Goal: Use online tool/utility

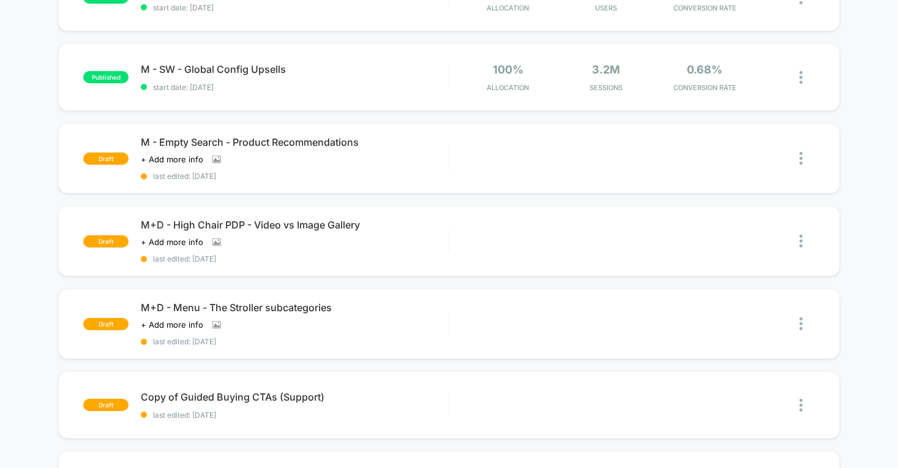
scroll to position [495, 0]
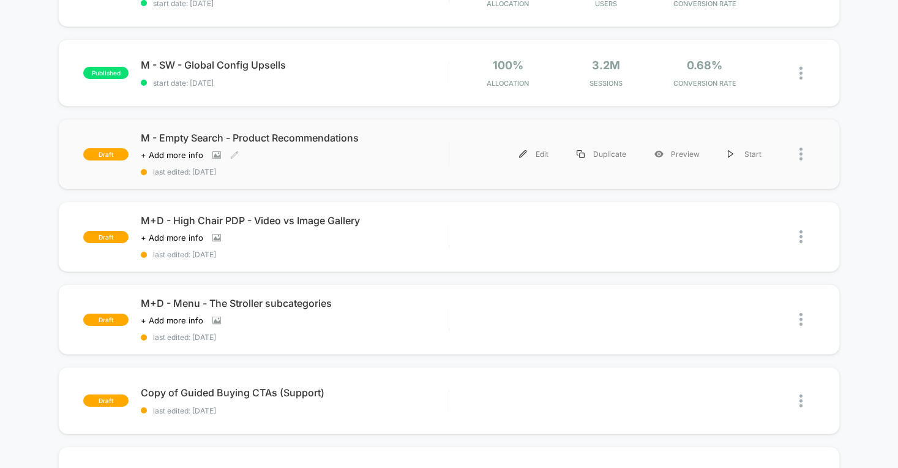
click at [363, 160] on div "M - Empty Search - Product Recommendations Click to view images Click to edit e…" at bounding box center [294, 154] width 307 height 45
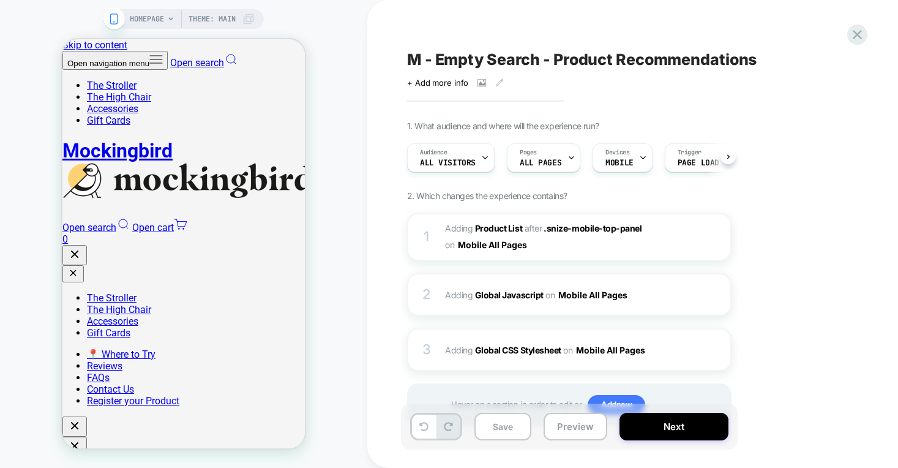
scroll to position [0, 1]
click at [579, 432] on button "Preview" at bounding box center [576, 427] width 64 height 28
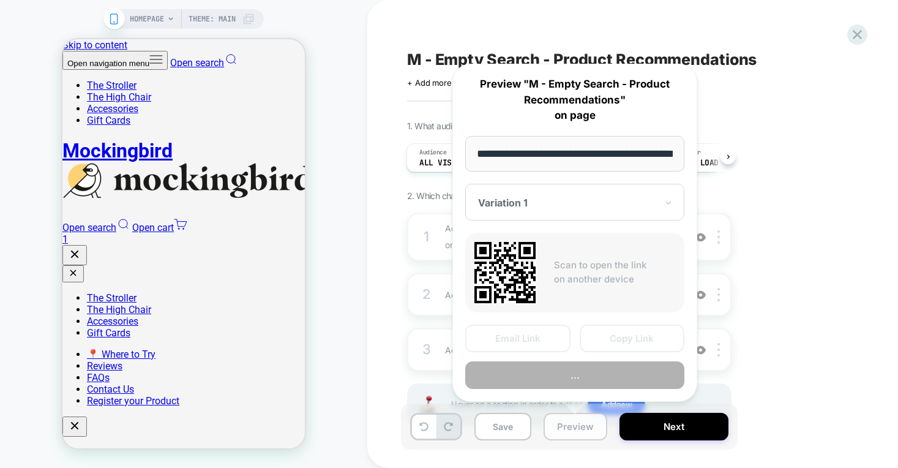
scroll to position [0, 53]
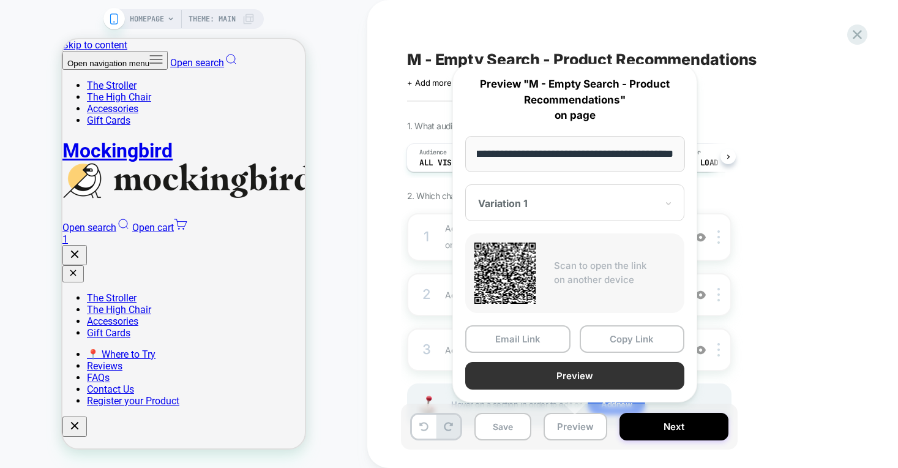
click at [566, 366] on button "Preview" at bounding box center [574, 376] width 219 height 28
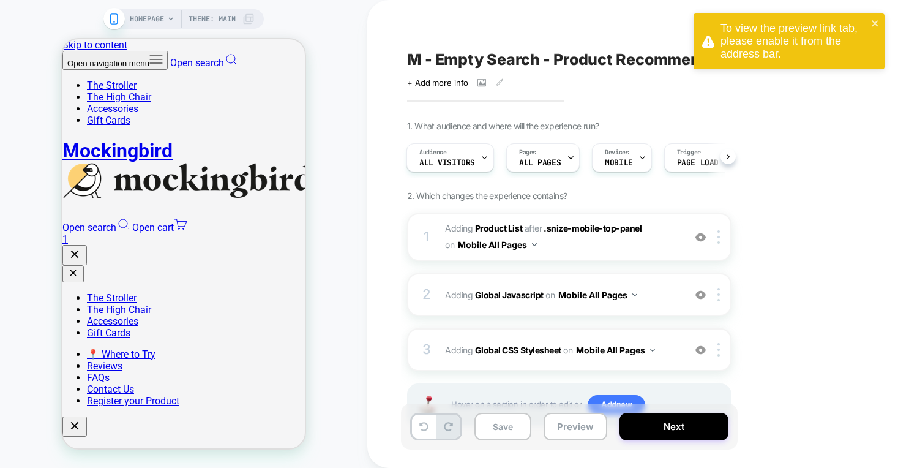
click at [770, 59] on div "To view the preview link tab, please enable it from the address bar." at bounding box center [794, 41] width 147 height 39
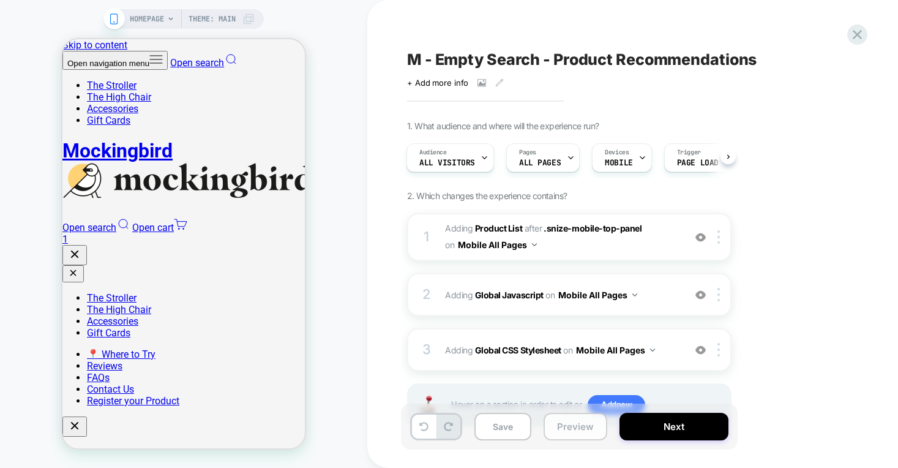
click at [586, 425] on button "Preview" at bounding box center [576, 427] width 64 height 28
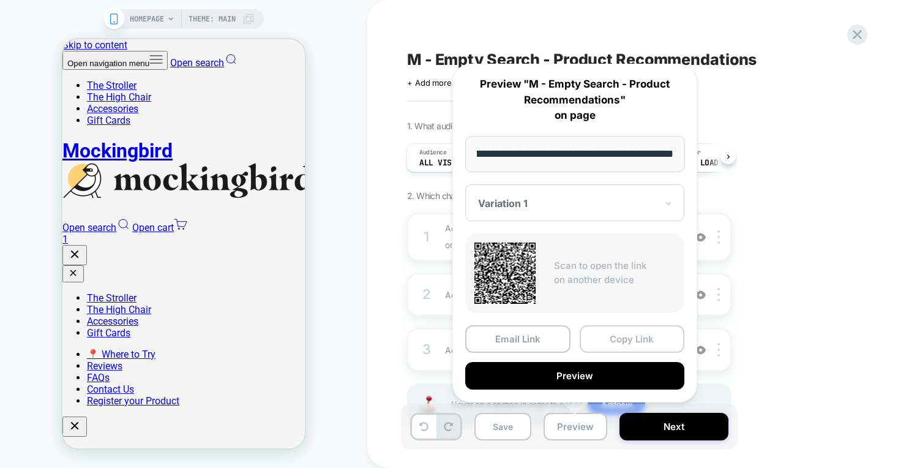
click at [611, 334] on button "Copy Link" at bounding box center [632, 339] width 105 height 28
